Goal: Transaction & Acquisition: Purchase product/service

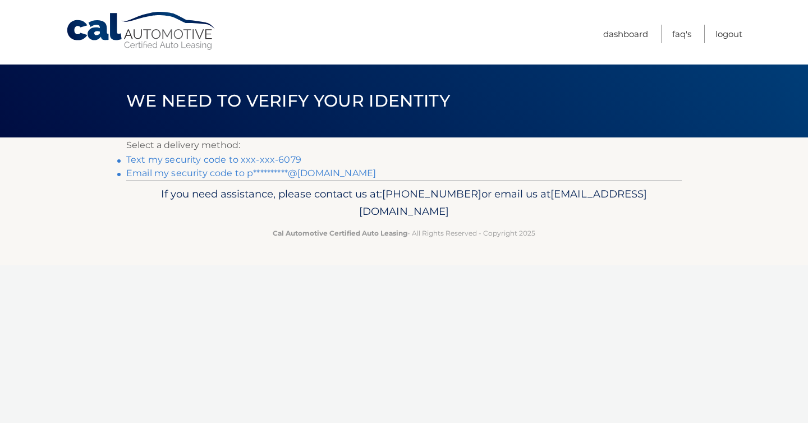
click at [286, 159] on link "Text my security code to xxx-xxx-6079" at bounding box center [213, 159] width 175 height 11
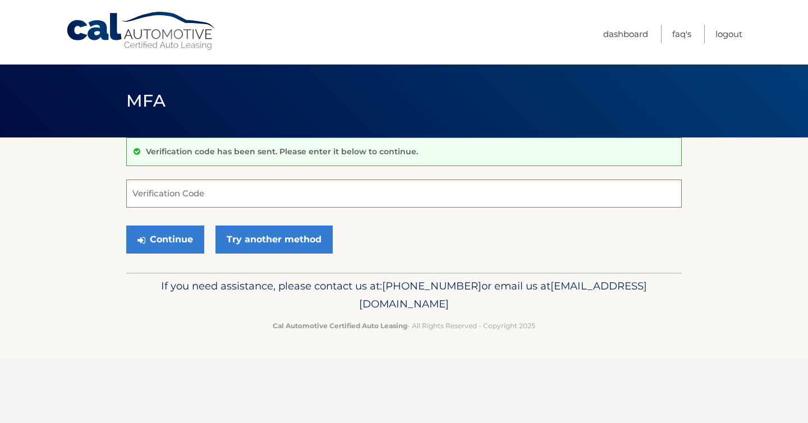
click at [284, 196] on input "Verification Code" at bounding box center [403, 194] width 555 height 28
type input "496283"
click at [169, 237] on button "Continue" at bounding box center [165, 240] width 78 height 28
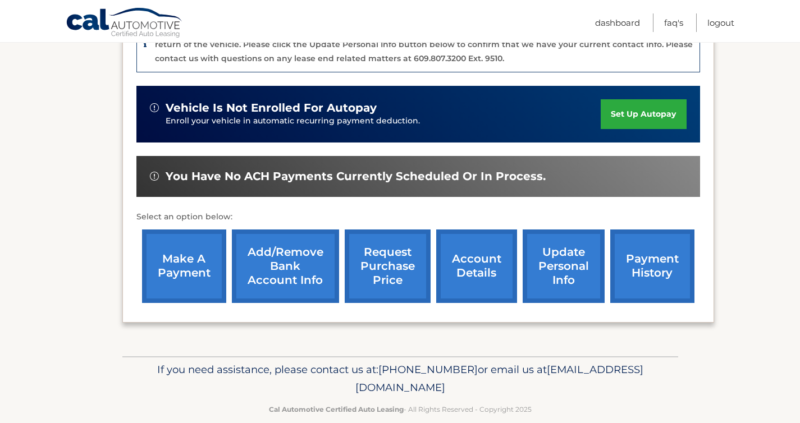
scroll to position [341, 0]
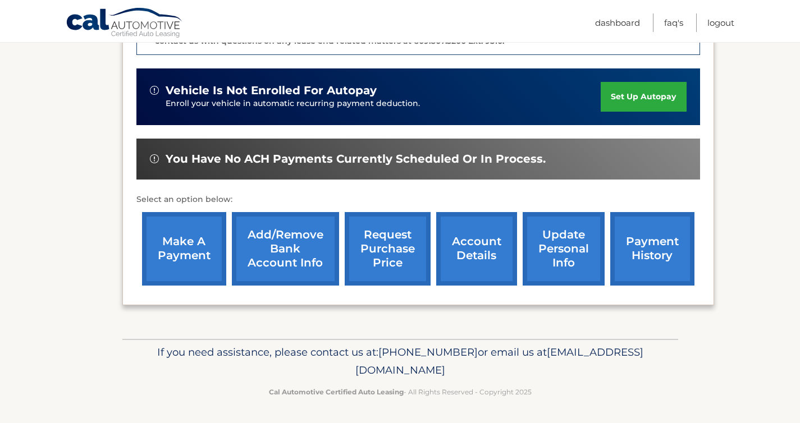
click at [191, 240] on link "make a payment" at bounding box center [184, 249] width 84 height 74
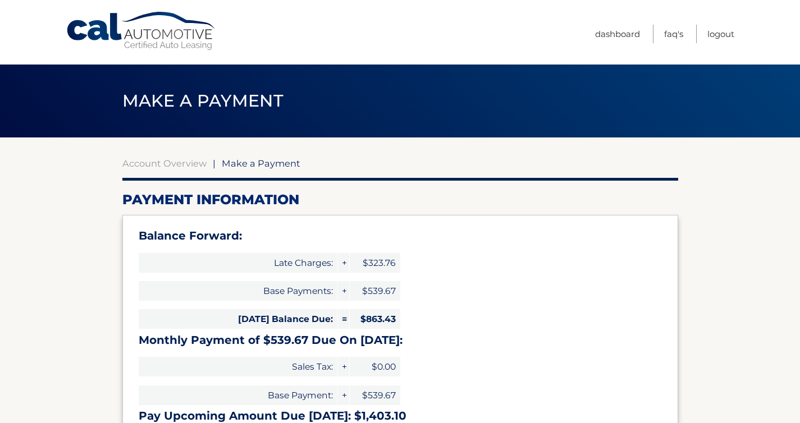
select select "MGMwYmY0MTItODA1ZC00ZGY0LWFhOGUtZDJhMjVhNGQ5ZjUx"
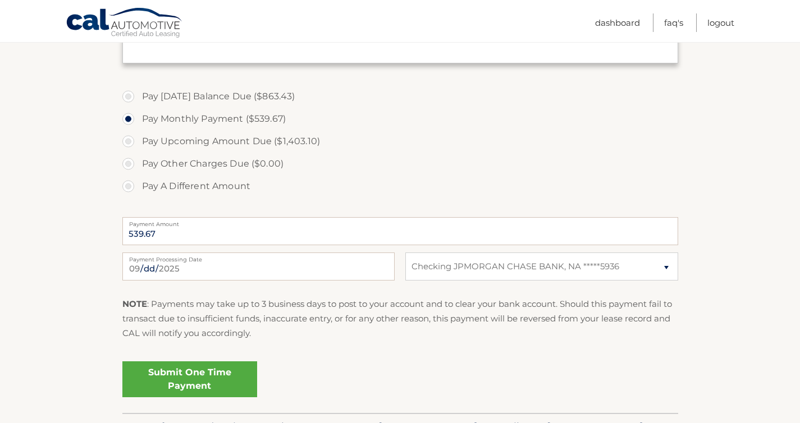
scroll to position [387, 0]
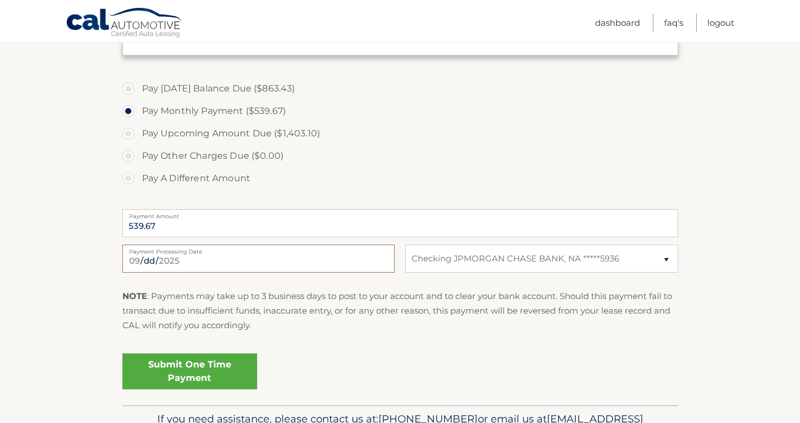
click at [148, 267] on input "[DATE]" at bounding box center [258, 259] width 272 height 28
type input "[DATE]"
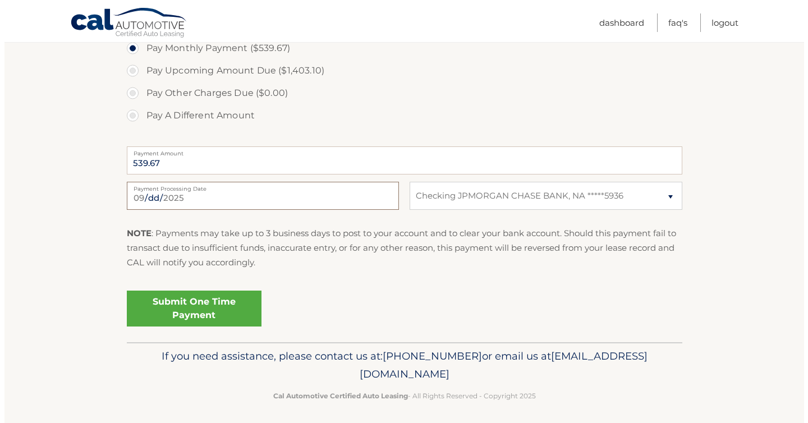
scroll to position [454, 0]
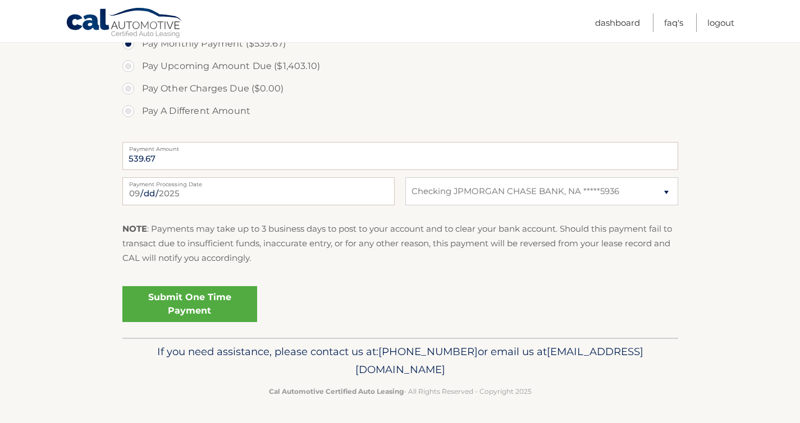
click at [227, 304] on link "Submit One Time Payment" at bounding box center [189, 304] width 135 height 36
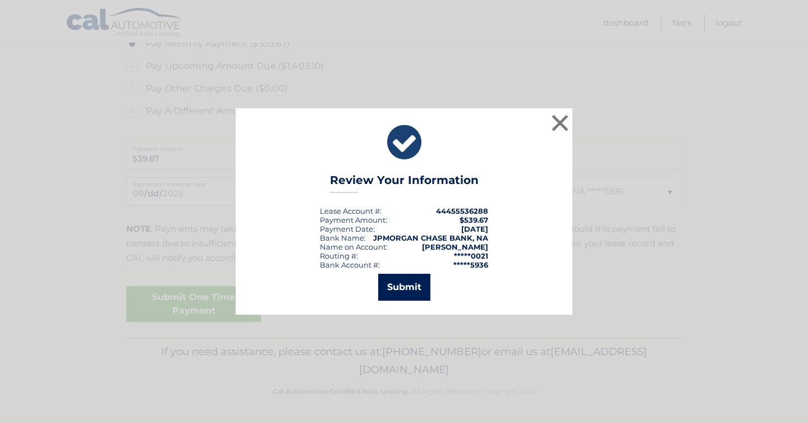
click at [413, 290] on button "Submit" at bounding box center [404, 287] width 52 height 27
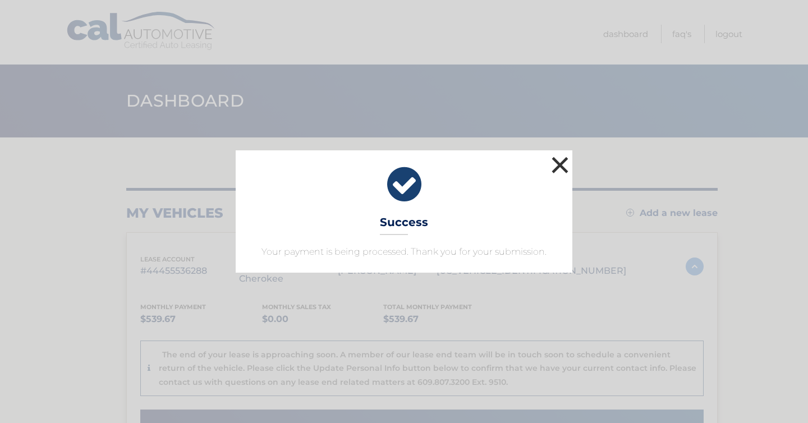
click at [568, 176] on button "×" at bounding box center [560, 165] width 22 height 22
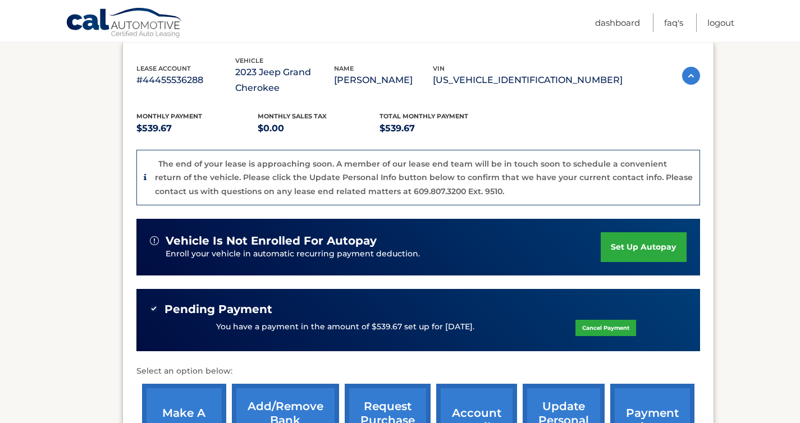
scroll to position [25, 0]
